Goal: Navigation & Orientation: Find specific page/section

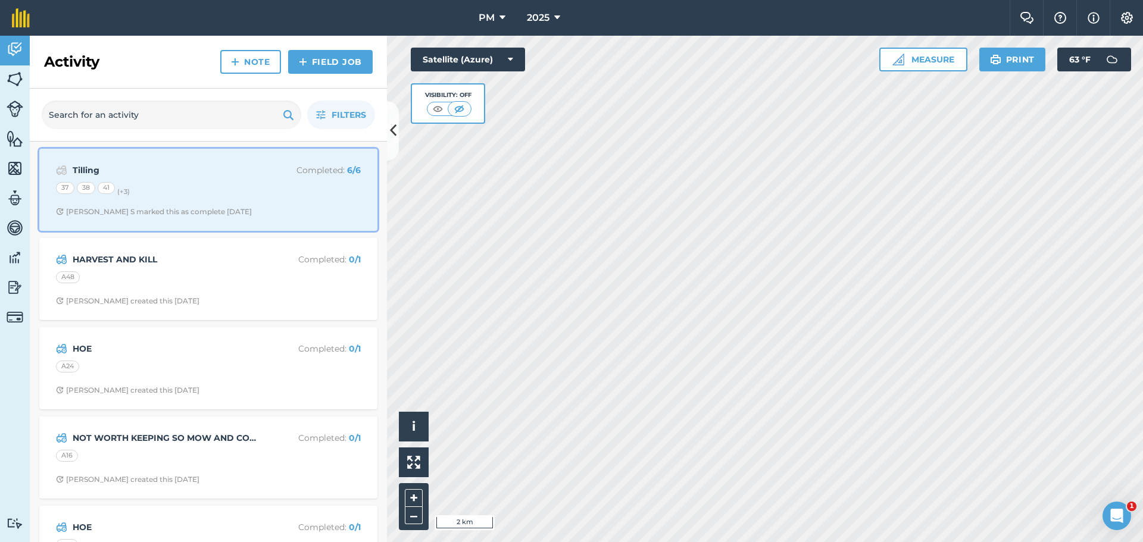
click at [236, 189] on div "37 38 41 (+ 3 )" at bounding box center [208, 189] width 305 height 15
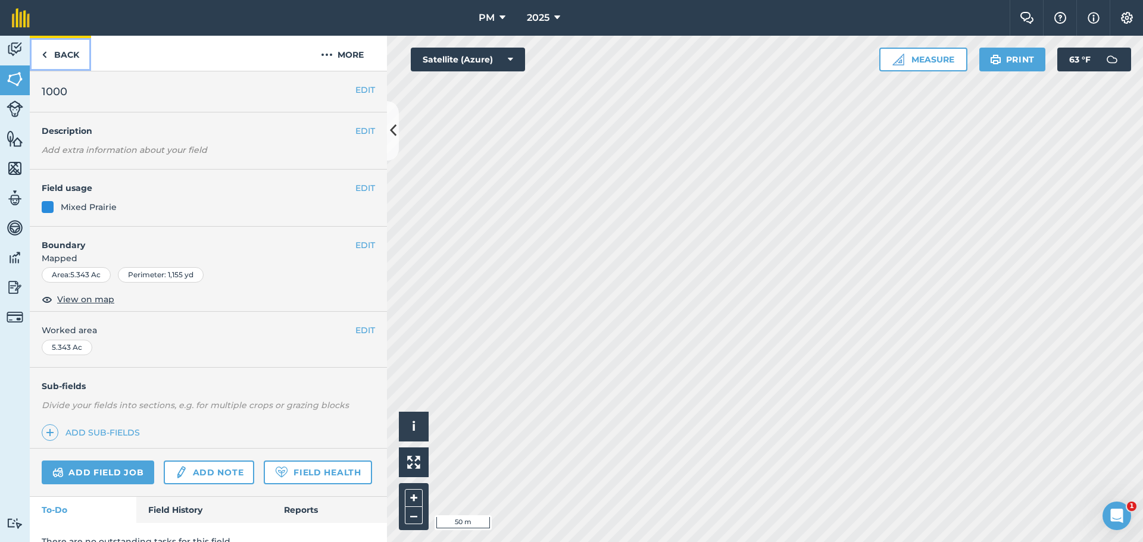
click at [64, 58] on link "Back" at bounding box center [60, 53] width 61 height 35
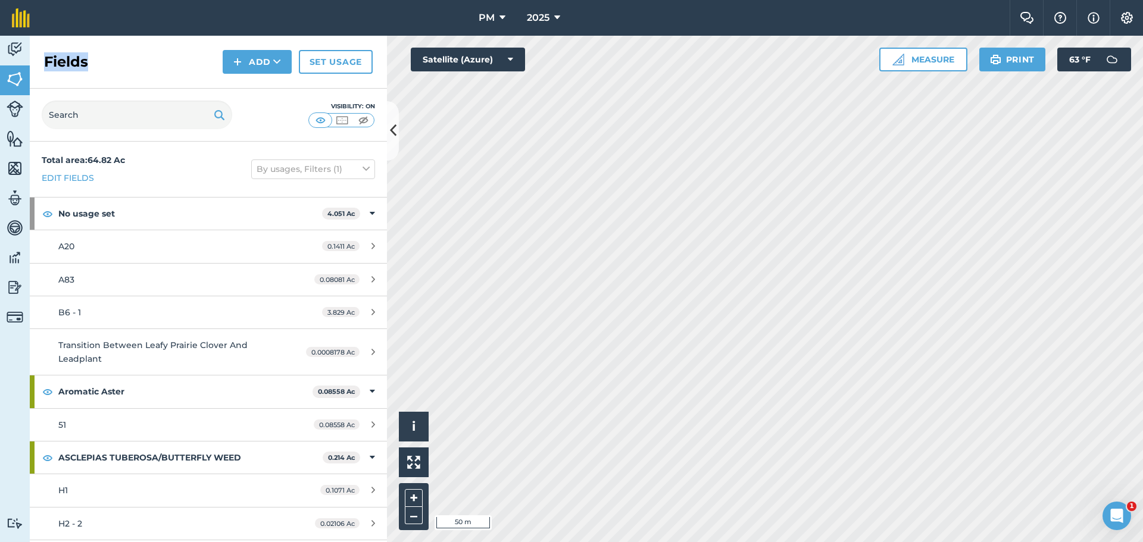
click at [64, 58] on h2 "Fields" at bounding box center [66, 61] width 44 height 19
click at [15, 43] on img at bounding box center [15, 49] width 17 height 18
